Goal: Task Accomplishment & Management: Use online tool/utility

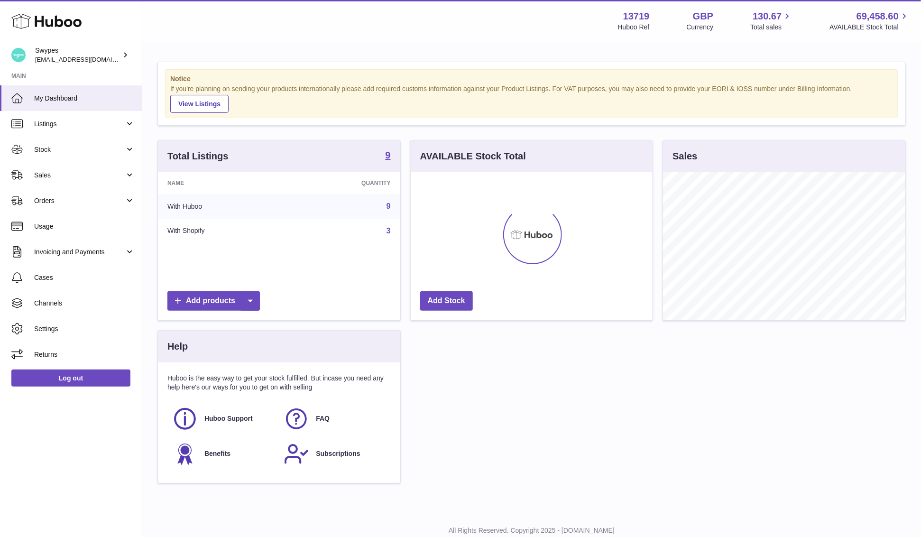
scroll to position [148, 242]
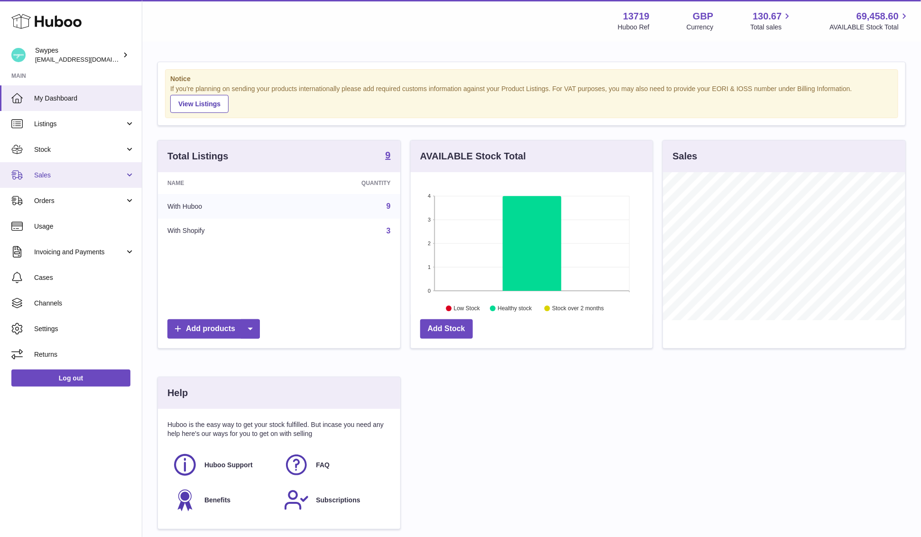
click at [119, 184] on link "Sales" at bounding box center [71, 175] width 142 height 26
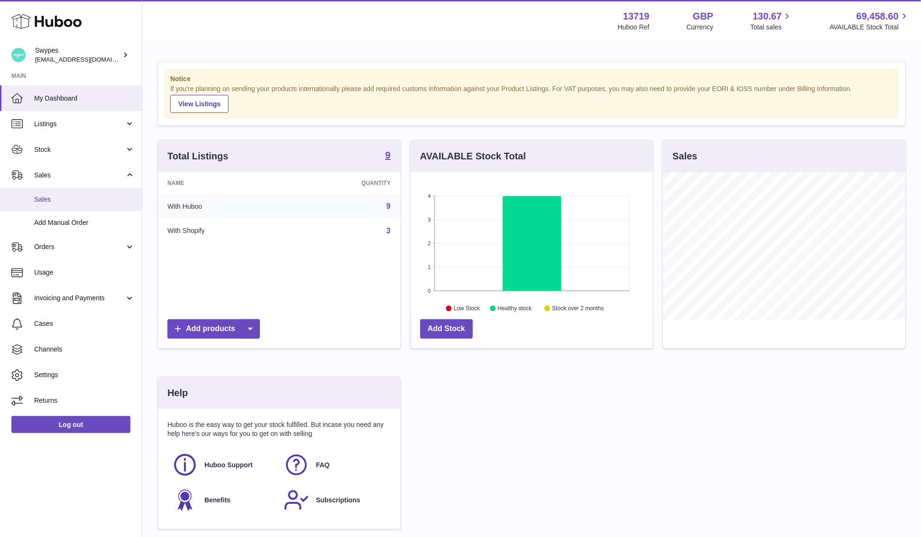
click at [118, 195] on span "Sales" at bounding box center [84, 199] width 101 height 9
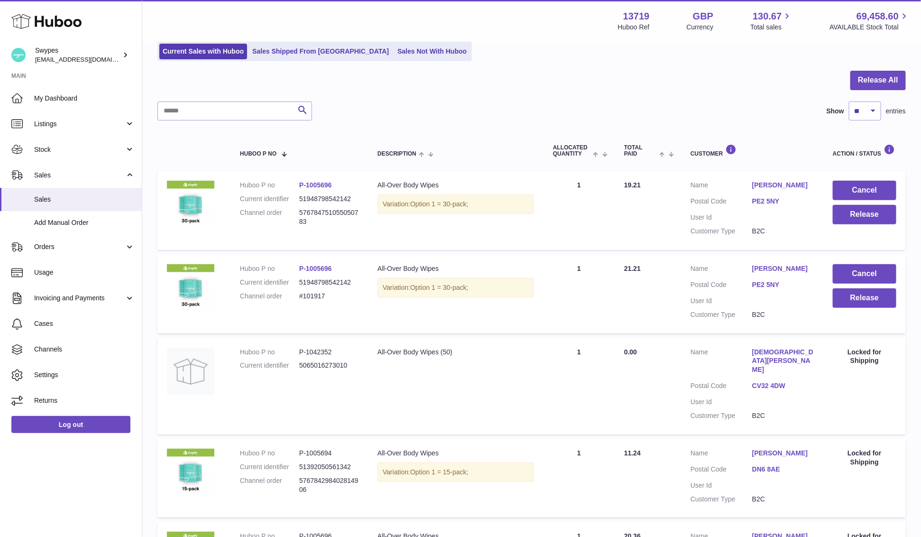
scroll to position [70, 0]
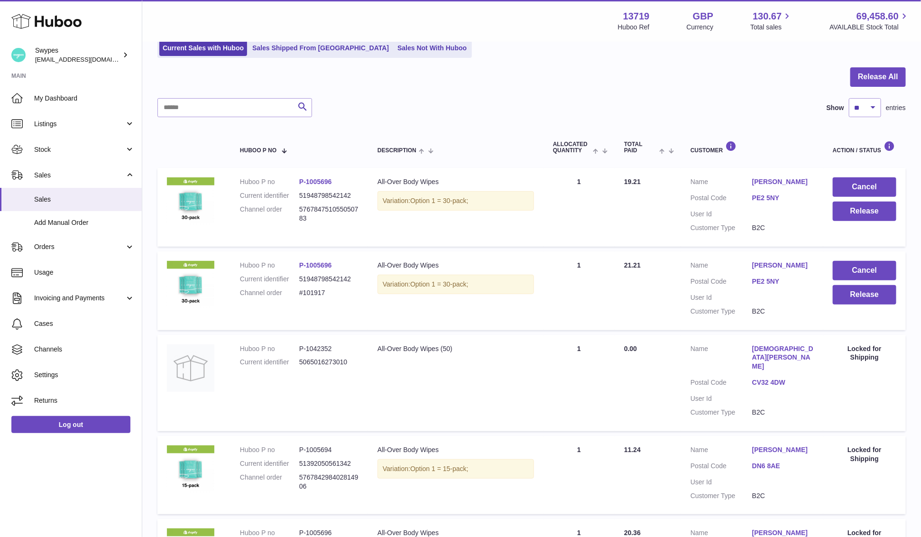
click at [869, 220] on td "Cancel Release" at bounding box center [864, 207] width 83 height 79
click at [869, 213] on button "Release" at bounding box center [865, 211] width 64 height 19
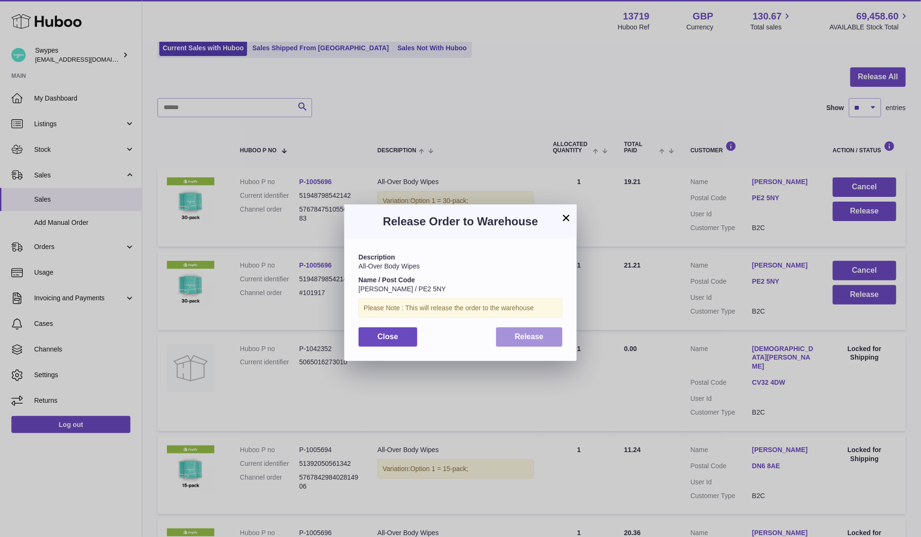
click at [553, 328] on button "Release" at bounding box center [529, 336] width 67 height 19
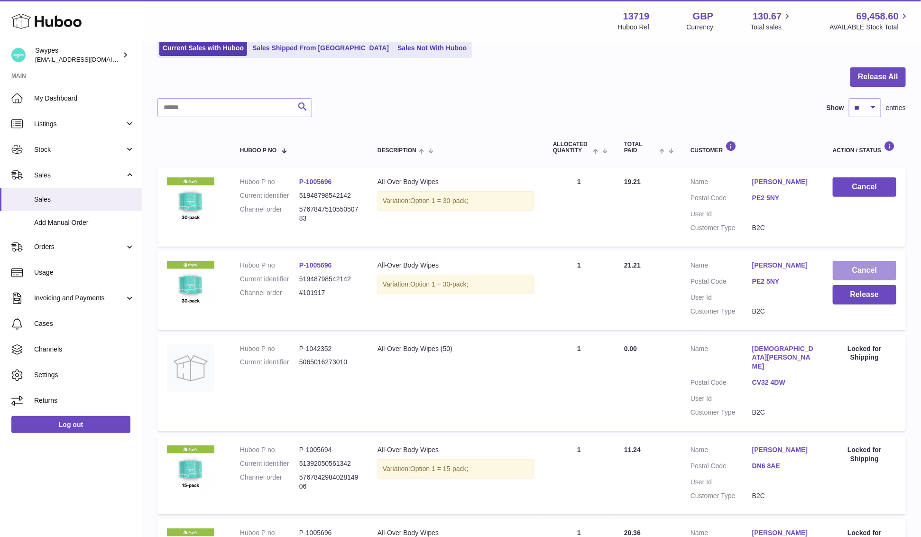
click at [866, 267] on button "Cancel" at bounding box center [865, 270] width 64 height 19
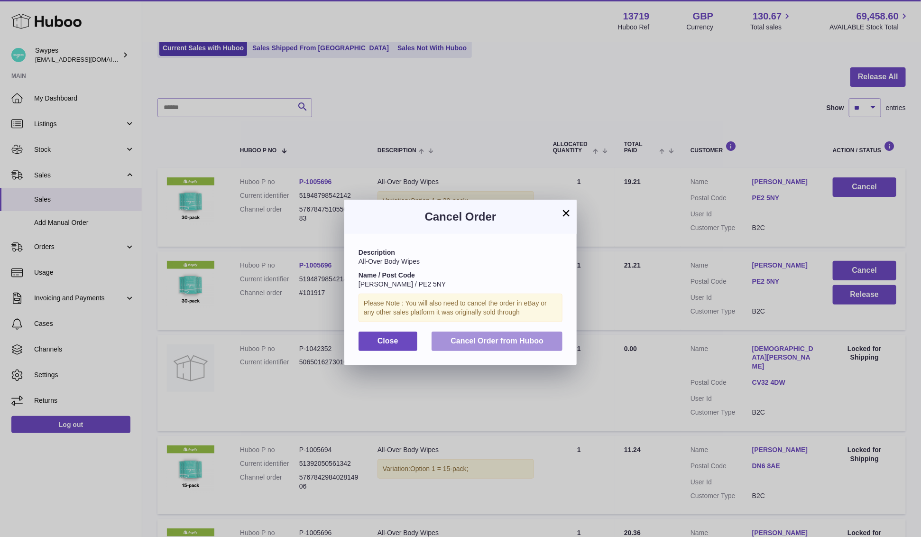
click at [543, 350] on button "Cancel Order from Huboo" at bounding box center [497, 340] width 131 height 19
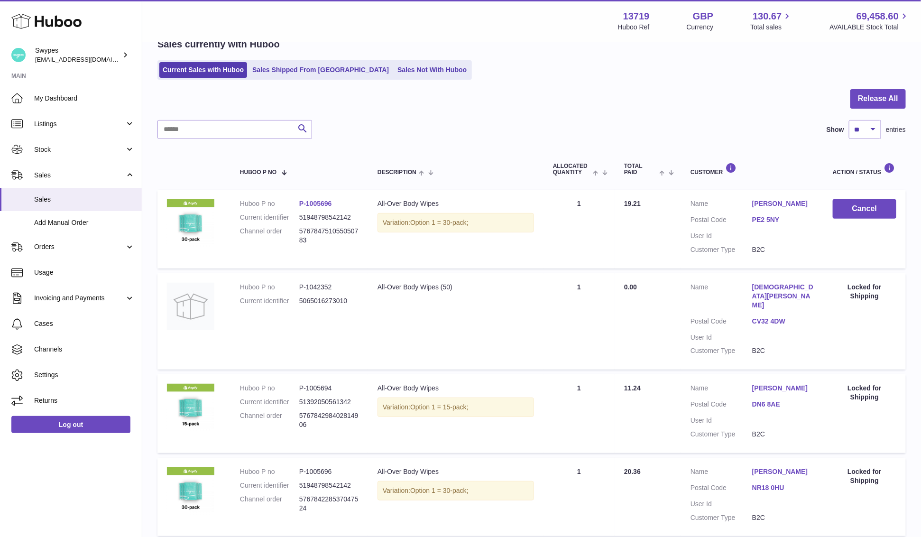
scroll to position [0, 0]
